Goal: Information Seeking & Learning: Learn about a topic

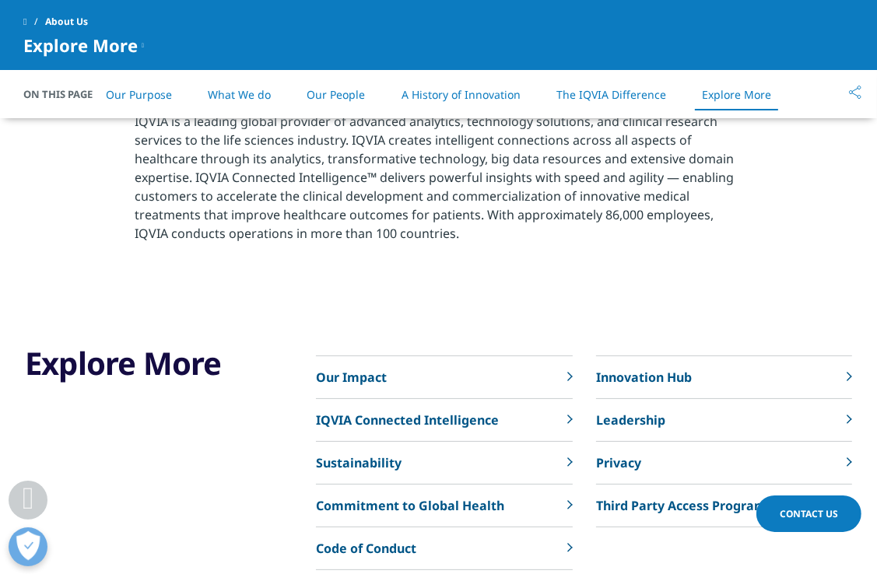
scroll to position [3425, 0]
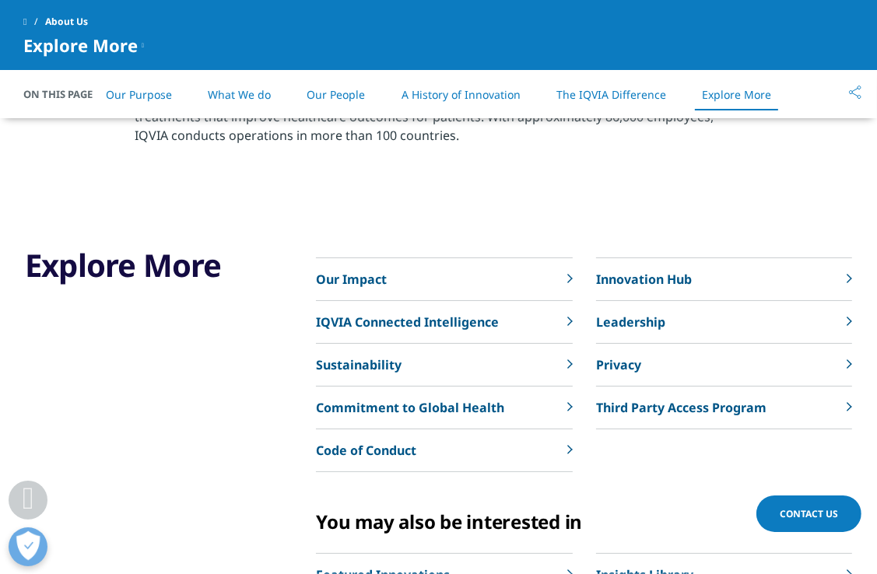
click at [567, 276] on icon at bounding box center [569, 278] width 5 height 9
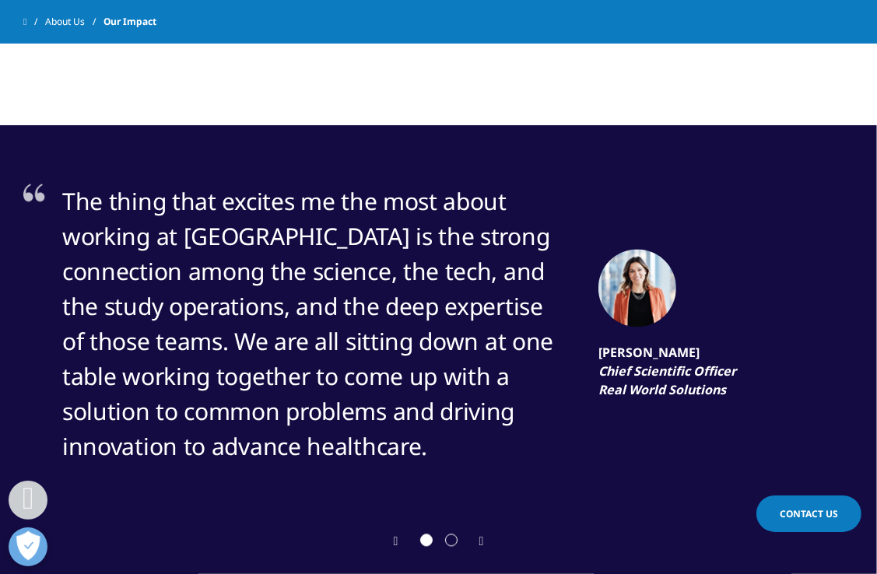
scroll to position [2569, 0]
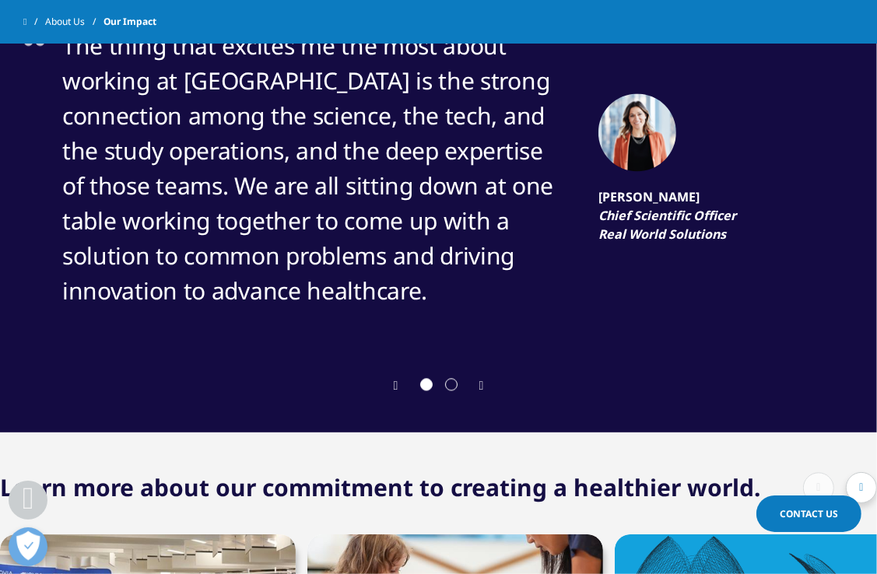
click at [484, 394] on div "Prev Next" at bounding box center [438, 405] width 877 height 54
click at [484, 387] on icon "Next slide" at bounding box center [481, 386] width 5 height 12
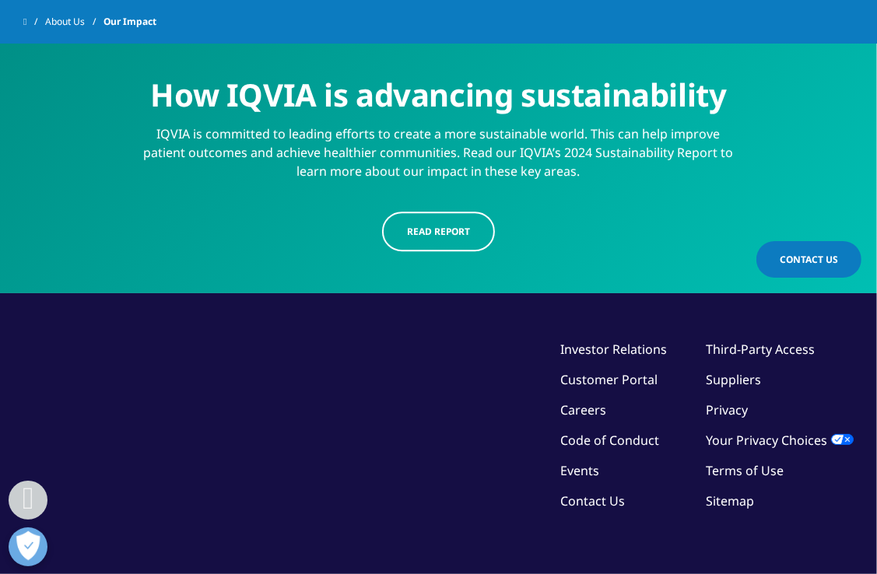
scroll to position [3581, 0]
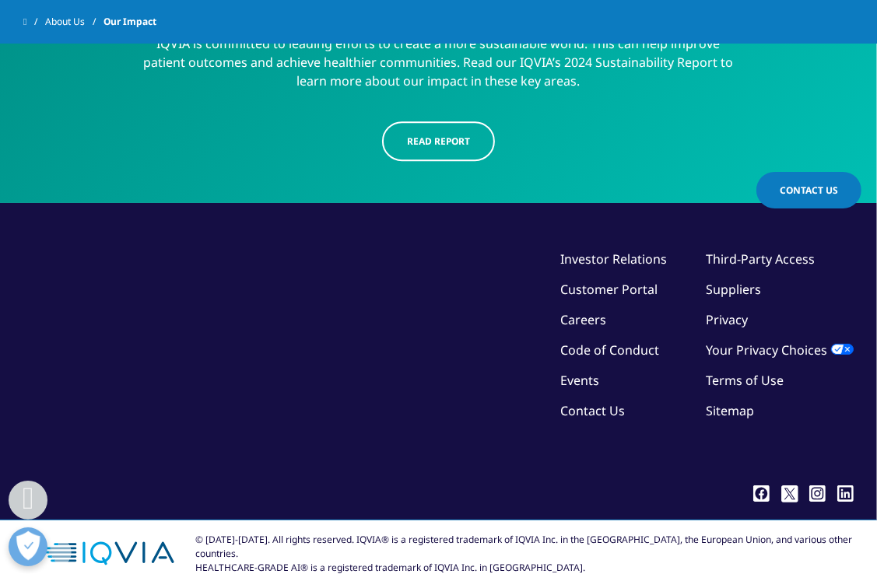
click at [451, 158] on link "Read report" at bounding box center [438, 141] width 113 height 40
